Goal: Task Accomplishment & Management: Complete application form

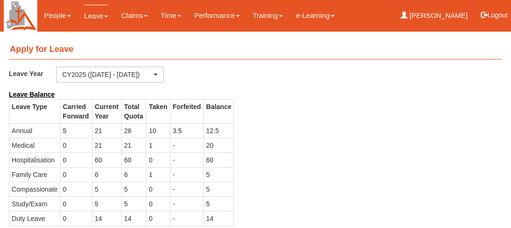
select select "50"
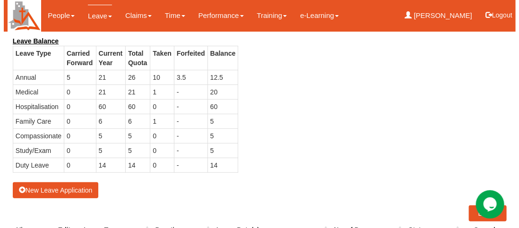
scroll to position [94, 0]
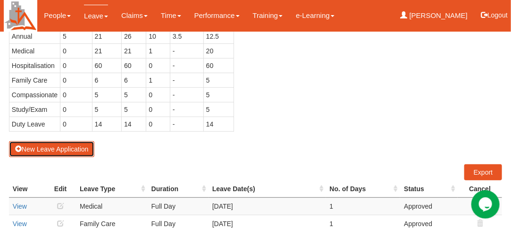
click at [57, 148] on button "New Leave Application" at bounding box center [52, 149] width 86 height 16
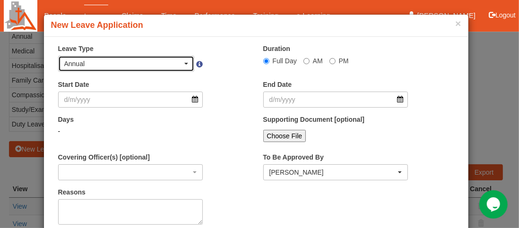
click at [184, 63] on span "button" at bounding box center [186, 64] width 4 height 2
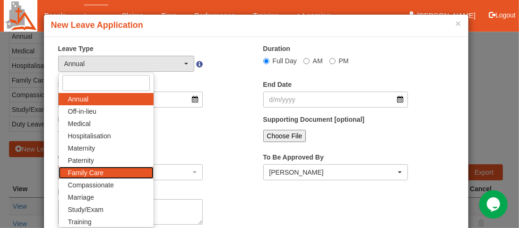
click at [92, 171] on span "Family Care" at bounding box center [85, 172] width 35 height 9
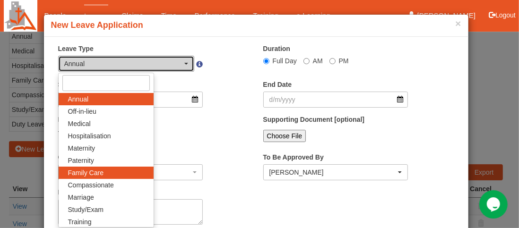
select select "9"
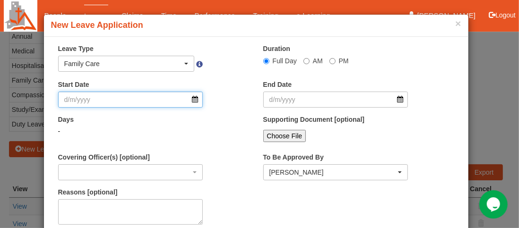
click at [191, 101] on input "Start Date" at bounding box center [130, 100] width 145 height 16
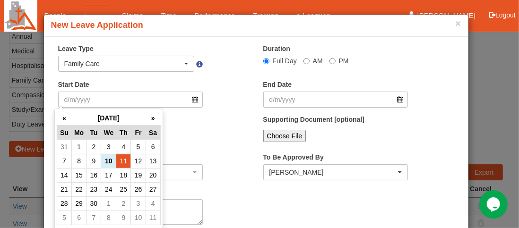
click at [125, 163] on td "11" at bounding box center [123, 161] width 15 height 14
type input "[DATE]"
select select
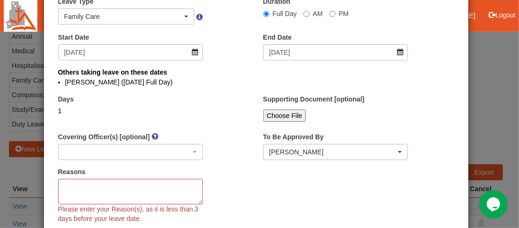
scroll to position [93, 0]
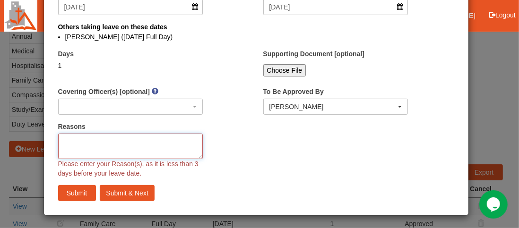
click at [87, 145] on textarea "Reasons" at bounding box center [130, 147] width 145 height 26
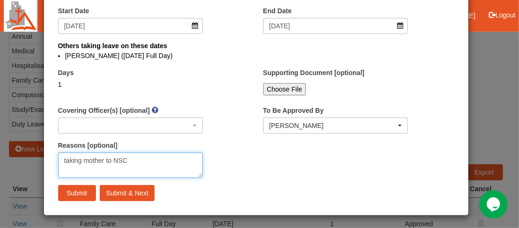
type textarea "taking mother to NSC"
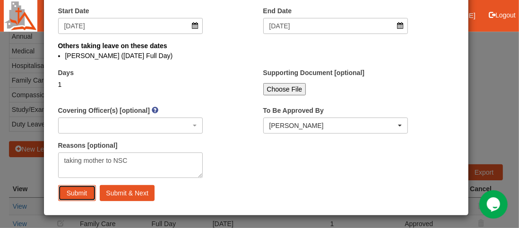
click at [67, 191] on input "Submit" at bounding box center [77, 193] width 38 height 16
select select "1"
select select
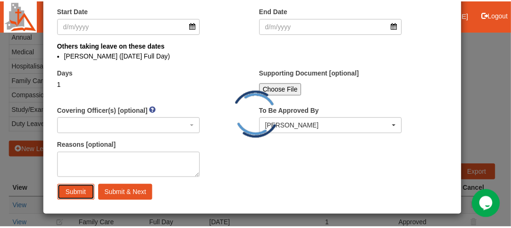
scroll to position [47, 0]
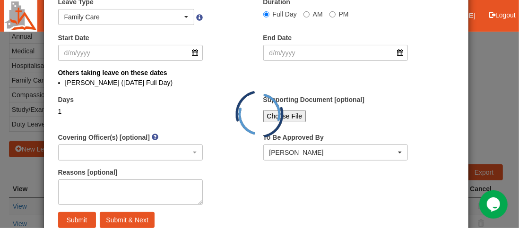
select select "50"
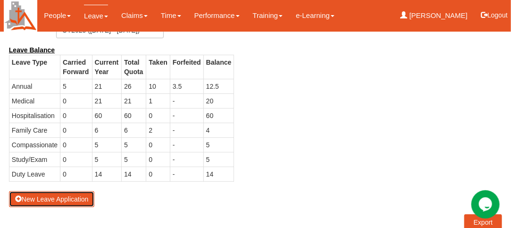
scroll to position [0, 0]
